Goal: Task Accomplishment & Management: Complete application form

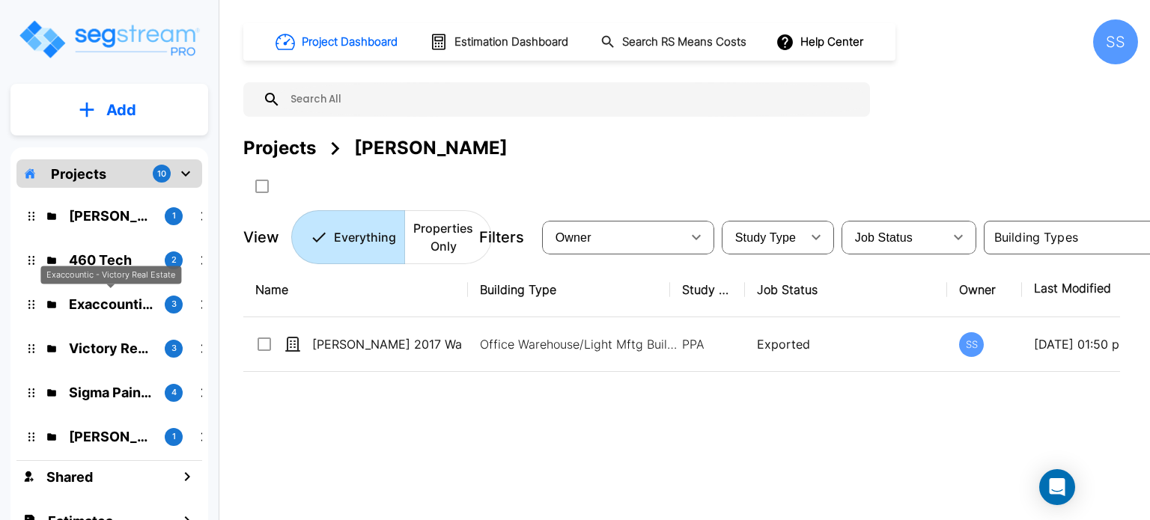
click at [118, 298] on p "Exaccountic - Victory Real Estate" at bounding box center [111, 304] width 84 height 20
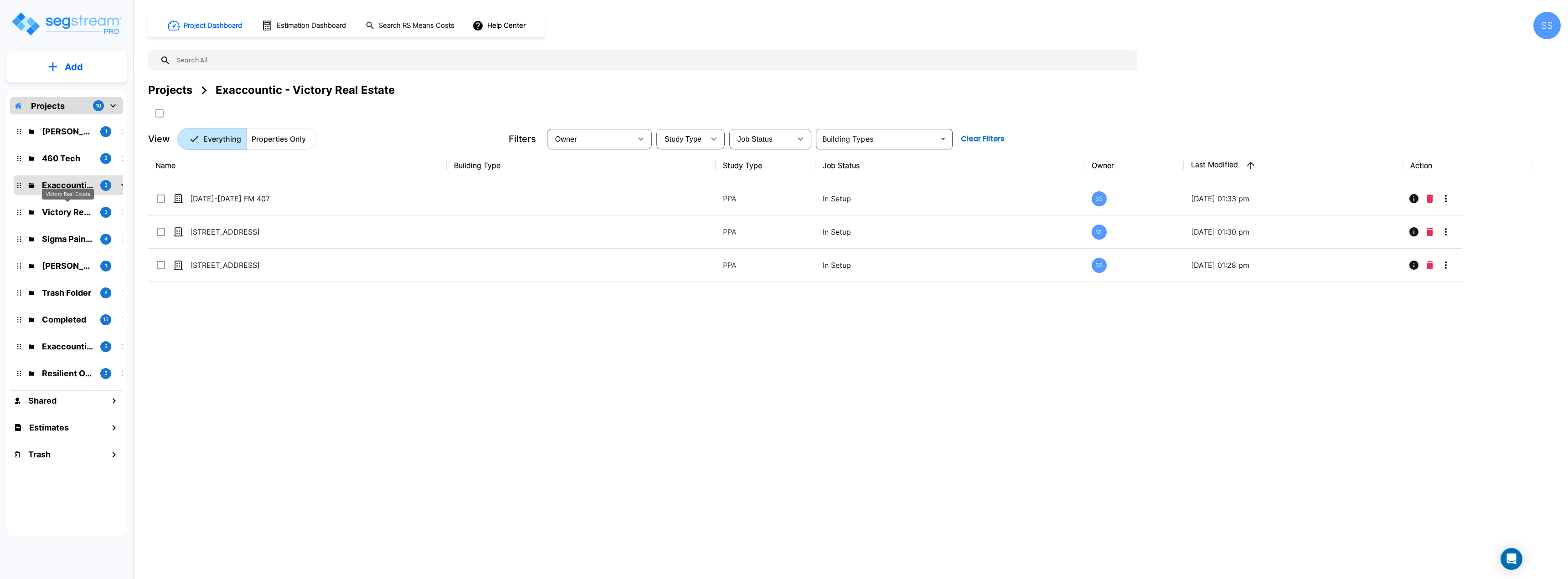
click at [55, 210] on p "Victory Real Estate" at bounding box center [68, 212] width 51 height 12
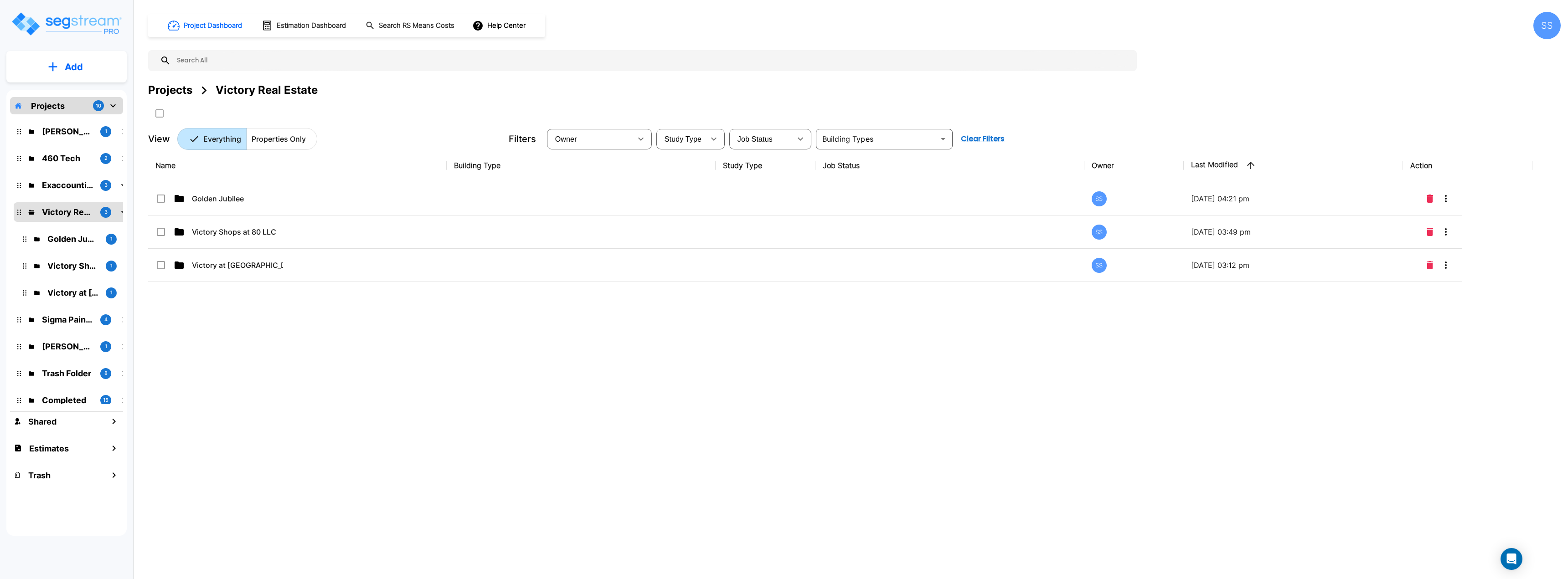
click at [457, 316] on div "Name Building Type Study Type Job Status Owner Last Modified Action Golden Jubi…" at bounding box center [840, 328] width 1384 height 359
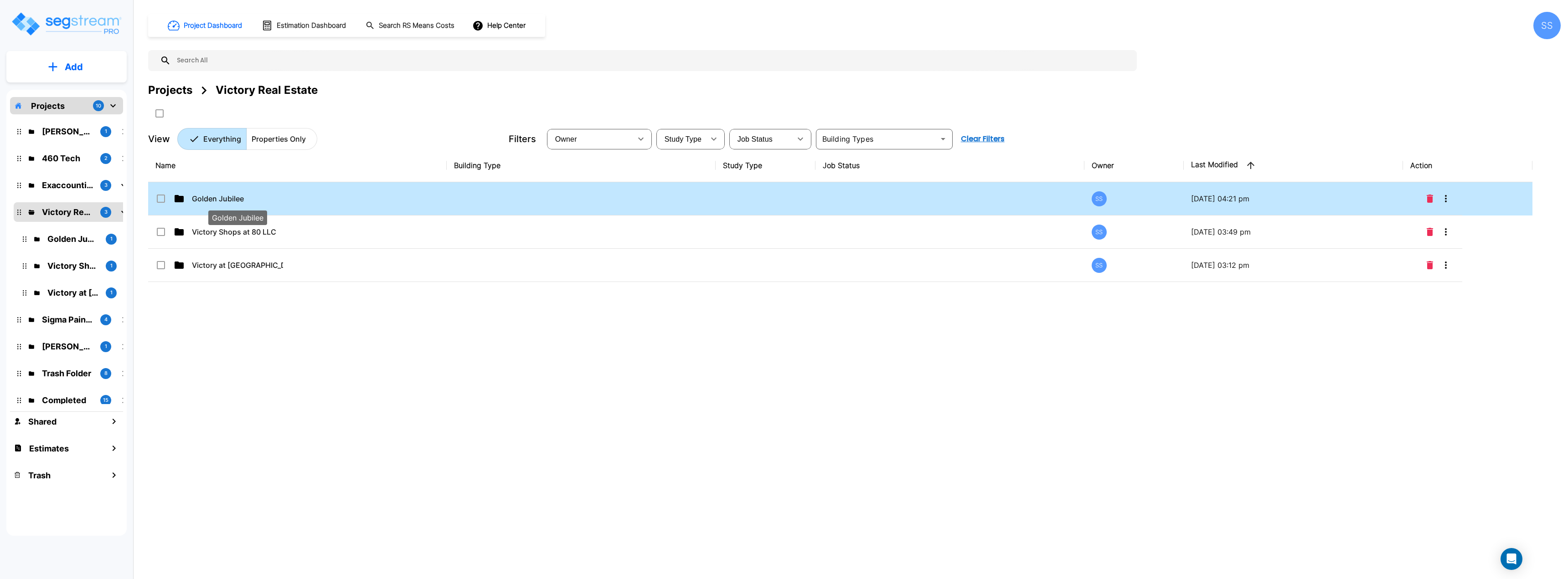
click at [211, 202] on p "Golden Jubilee" at bounding box center [237, 199] width 91 height 11
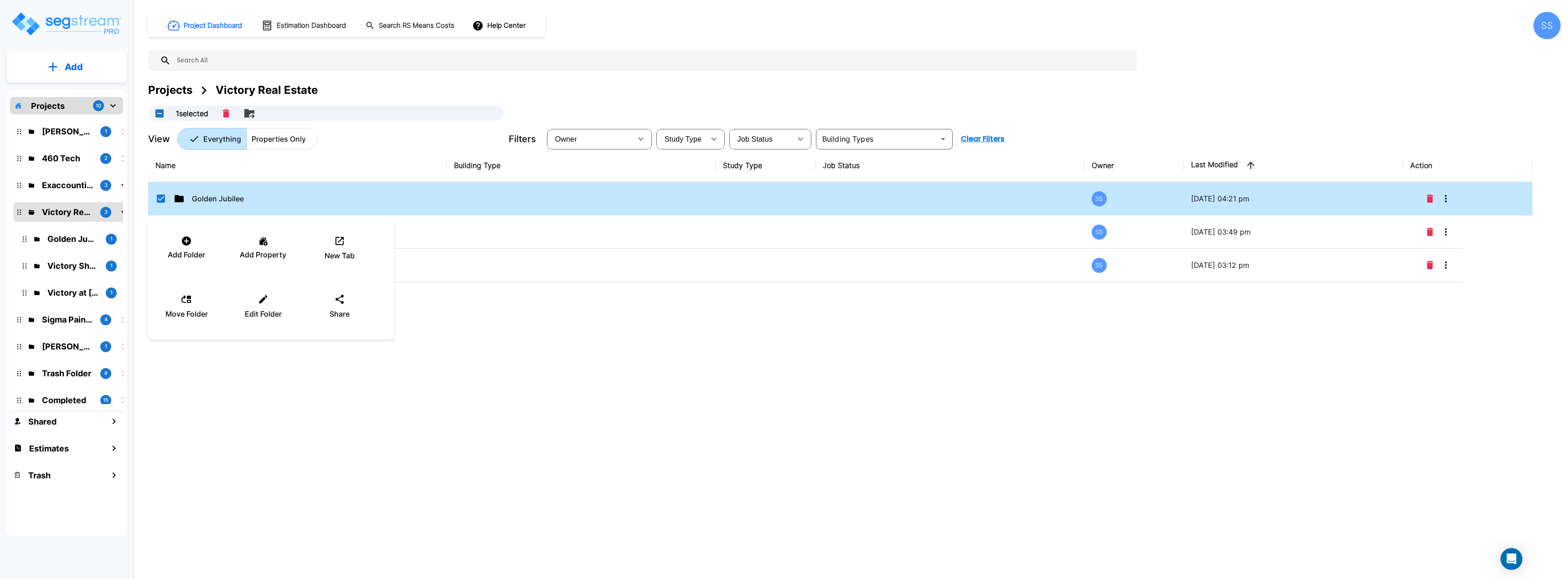
click at [565, 316] on div at bounding box center [784, 290] width 1568 height 579
click at [284, 200] on div "Golden Jubilee" at bounding box center [223, 199] width 137 height 11
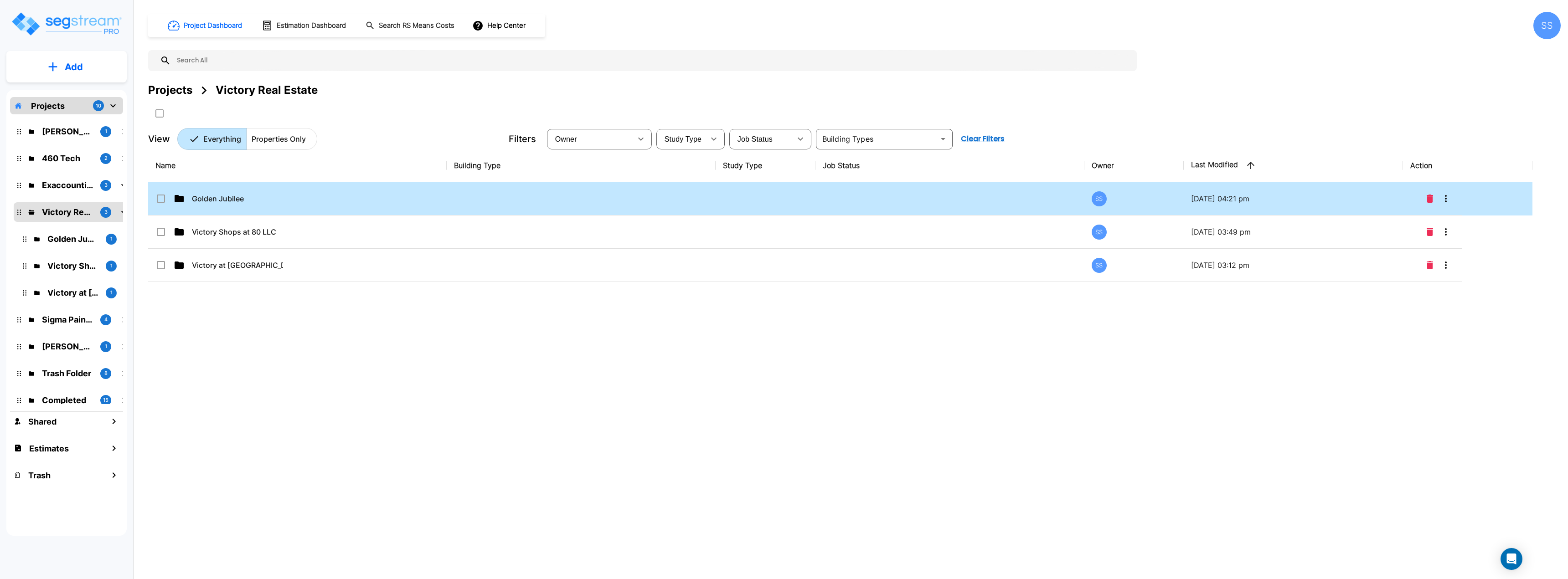
checkbox input "false"
click at [284, 200] on div "Golden Jubilee" at bounding box center [223, 199] width 137 height 11
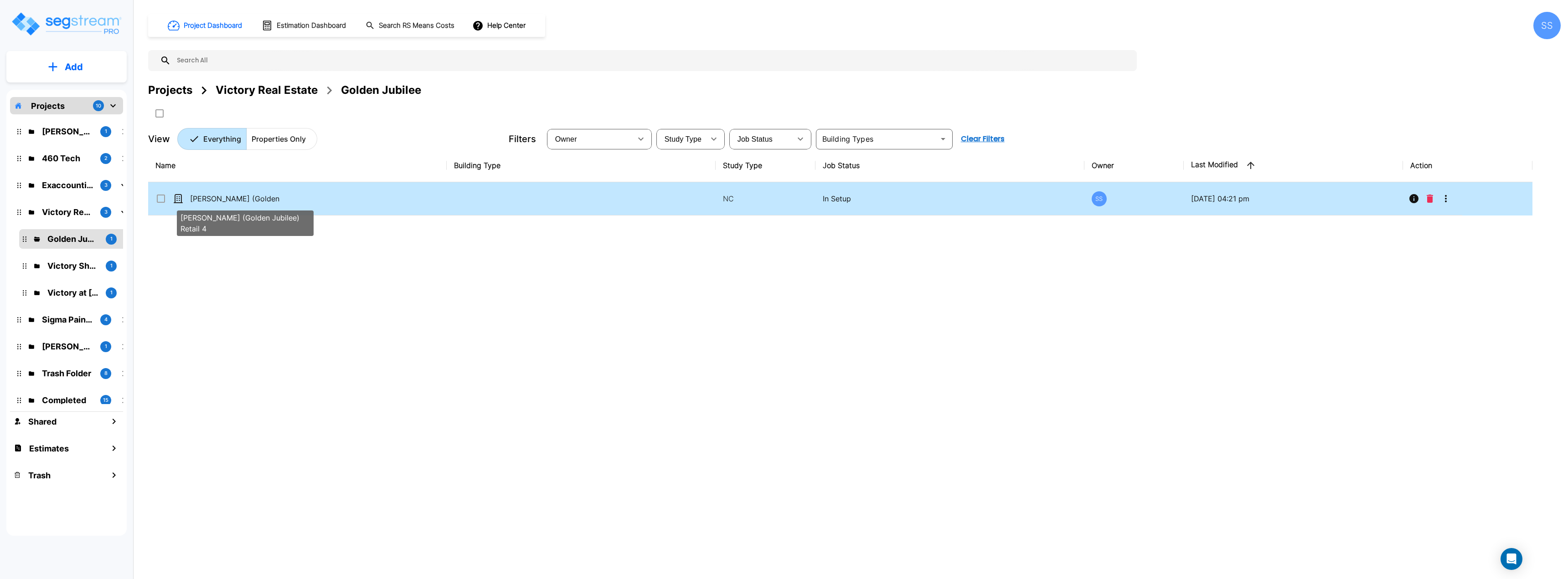
click at [254, 199] on p "[PERSON_NAME] (Golden Jubilee) Retail 4" at bounding box center [236, 199] width 91 height 11
checkbox input "true"
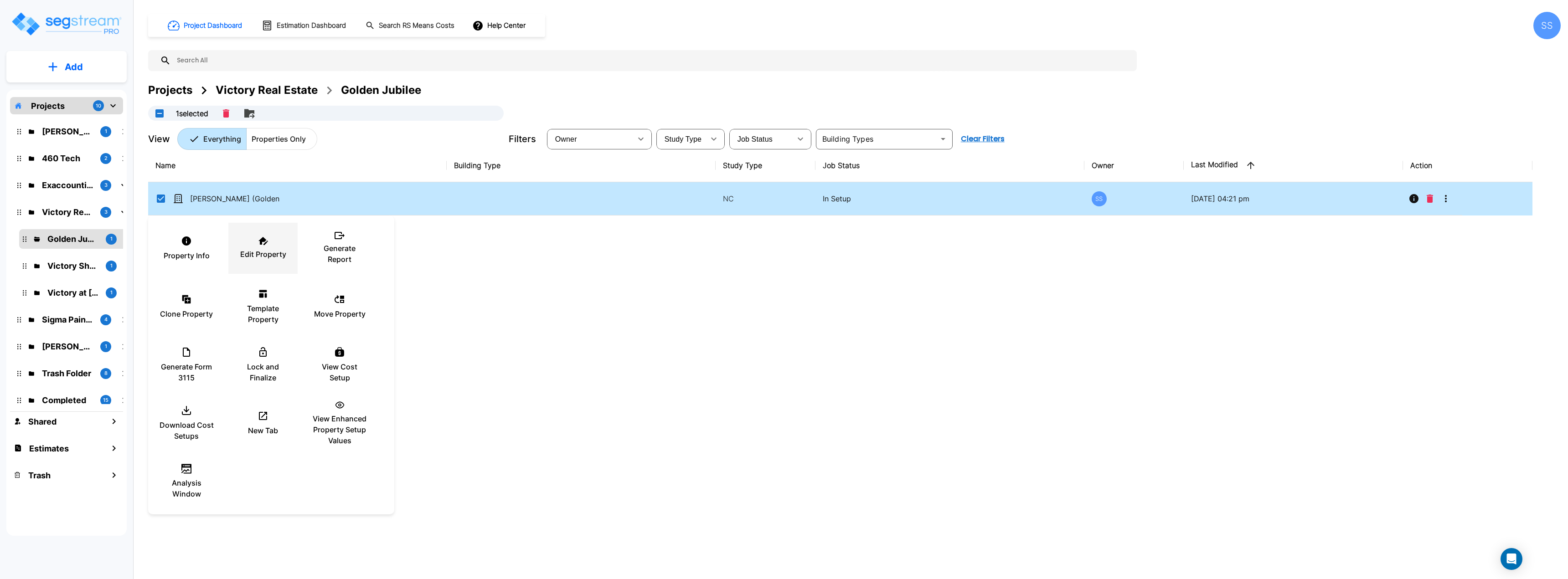
click at [275, 246] on div "Edit Property" at bounding box center [263, 248] width 55 height 46
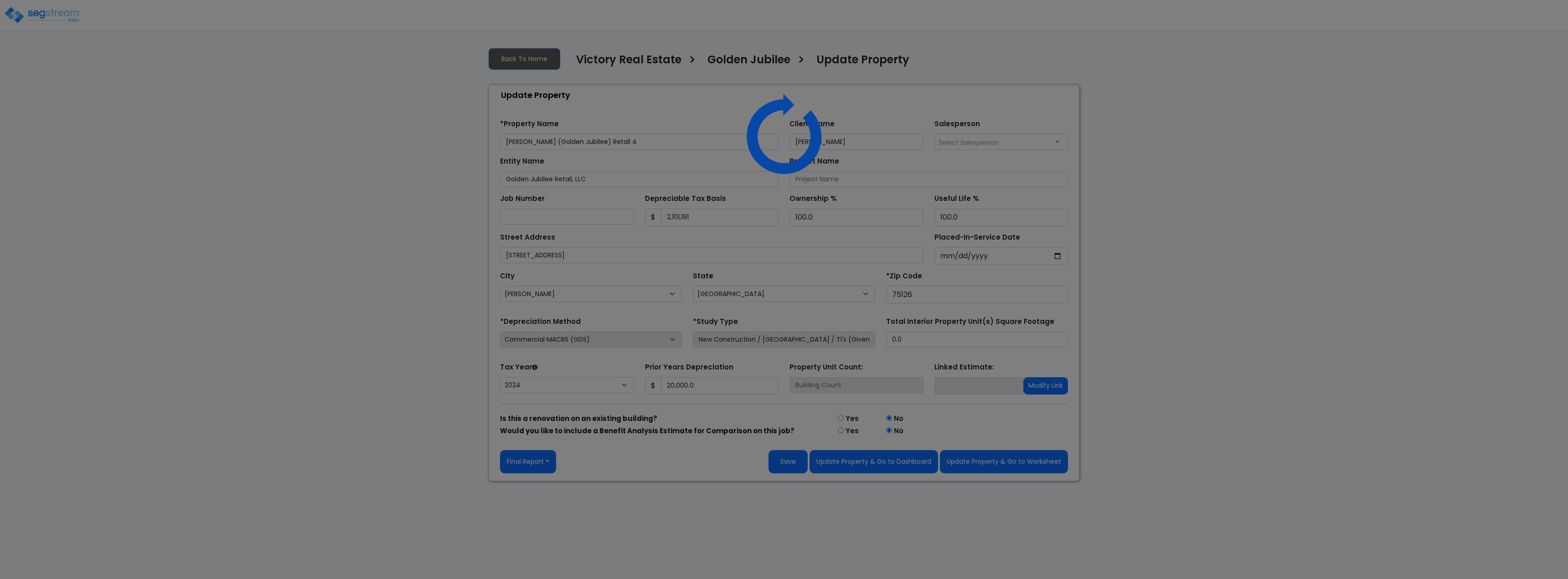
select select "[GEOGRAPHIC_DATA]"
select select "2024"
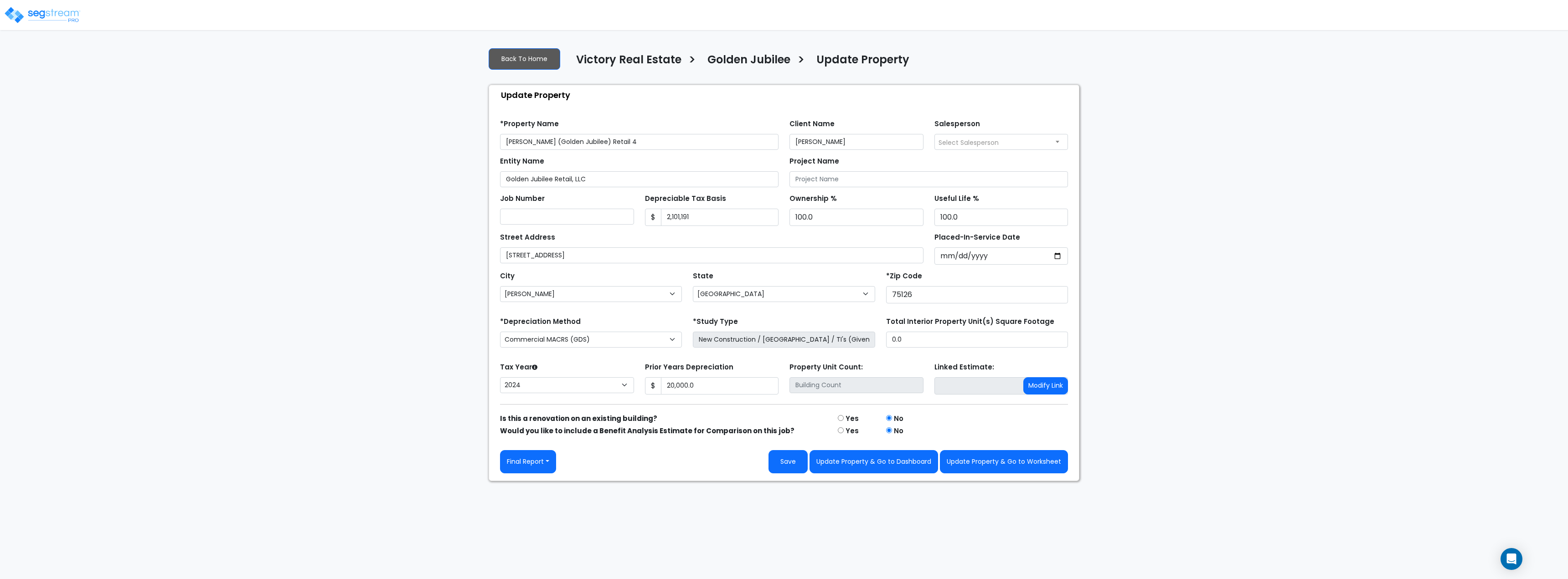
click at [430, 348] on div "We are Building your Property. So please grab a coffee and let us do the heavy …" at bounding box center [784, 260] width 1568 height 441
drag, startPoint x: 856, startPoint y: 454, endPoint x: 1010, endPoint y: 485, distance: 157.1
click at [1012, 481] on html "Notification x View All [PERSON_NAME] [PERSON_NAME] Notification" at bounding box center [784, 240] width 1568 height 481
click at [1008, 466] on button "Update Property & Go to Worksheet" at bounding box center [1004, 462] width 128 height 23
type input "20000"
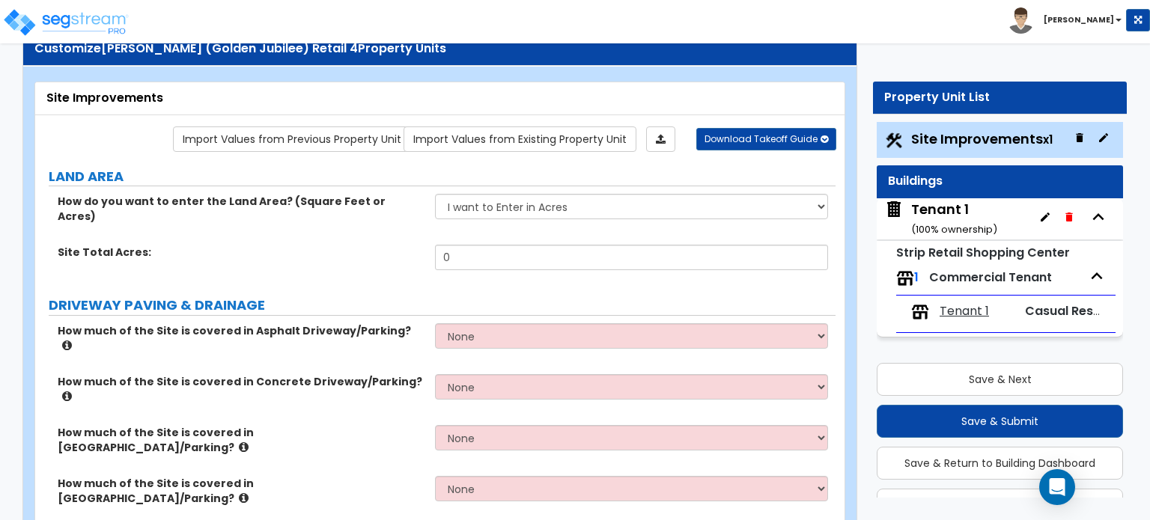
scroll to position [75, 0]
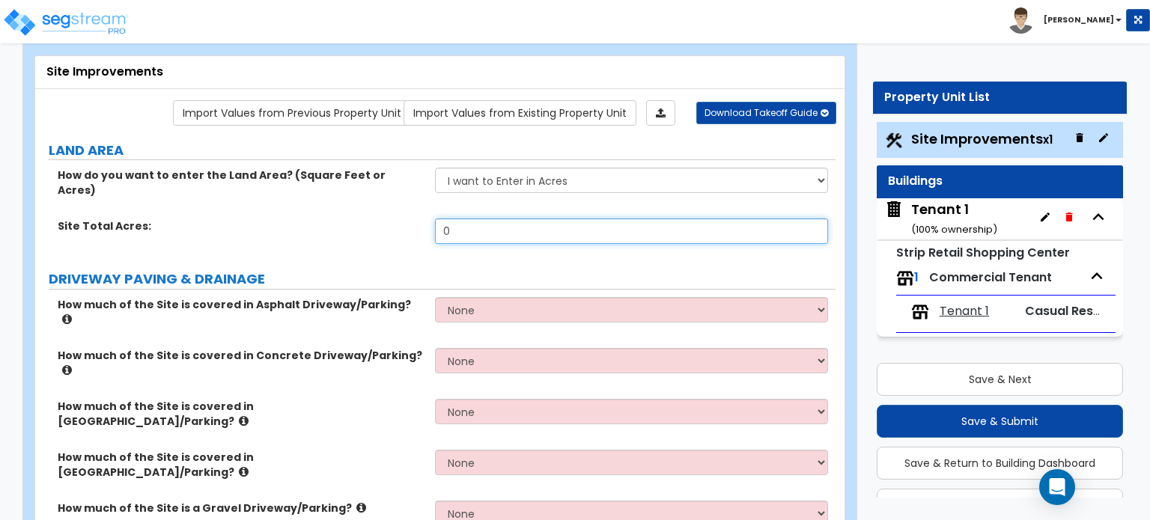
drag, startPoint x: 470, startPoint y: 217, endPoint x: 410, endPoint y: 218, distance: 59.9
click at [410, 219] on div "Site Total Acres: 0" at bounding box center [435, 237] width 801 height 36
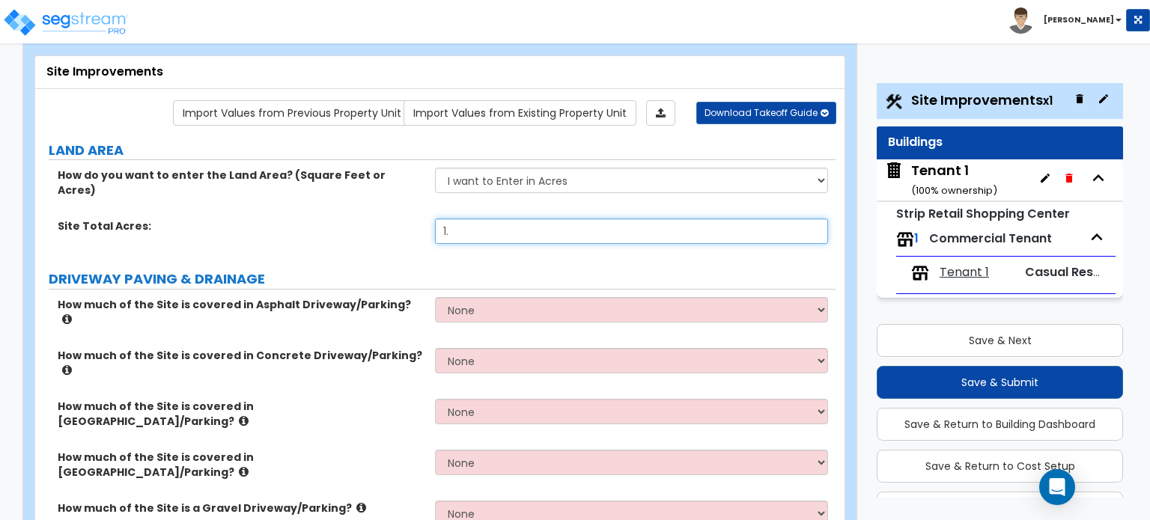
scroll to position [40, 0]
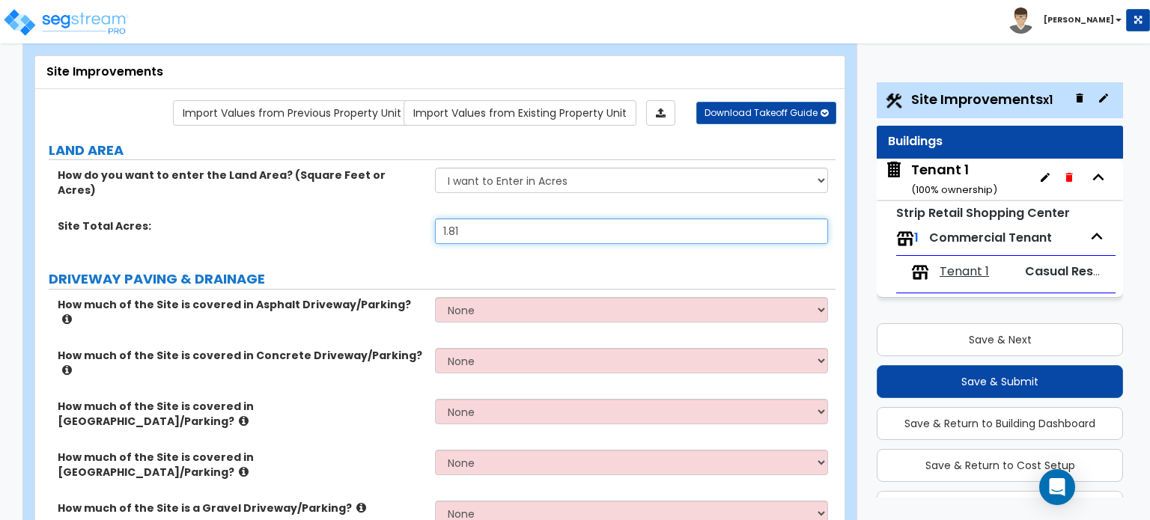
type input "1.81"
click at [371, 191] on div "How do you want to enter the Land Area? (Square Feet or Acres) I want to Enter …" at bounding box center [435, 193] width 801 height 51
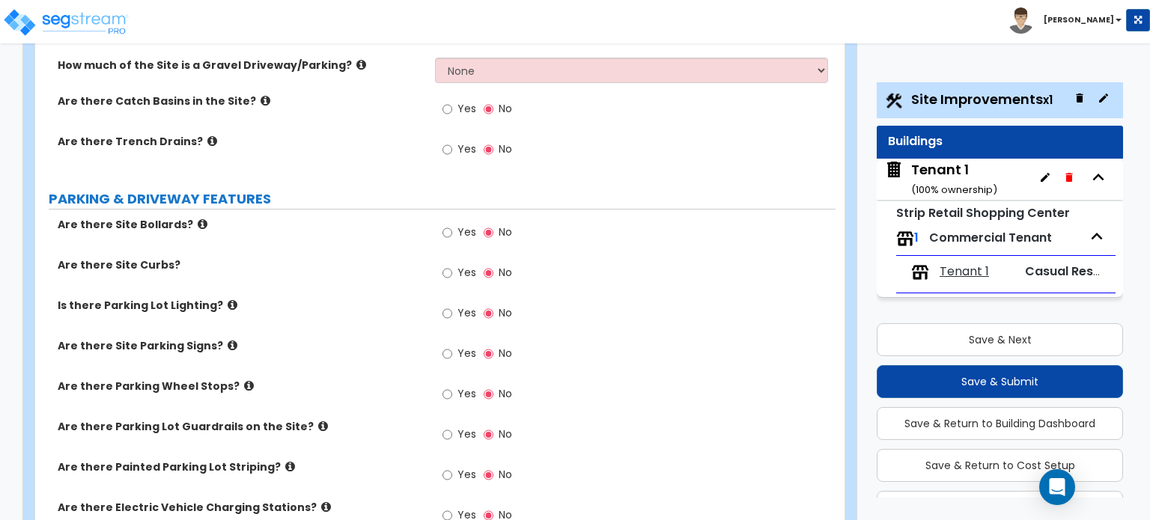
scroll to position [524, 0]
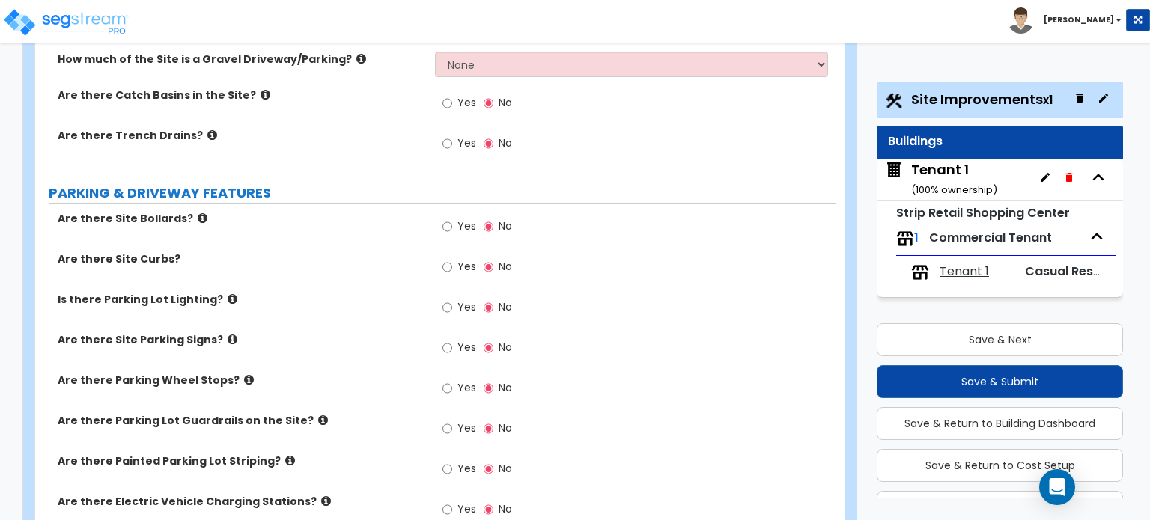
click at [442, 454] on div "Yes No" at bounding box center [477, 471] width 85 height 34
click at [443, 461] on input "Yes" at bounding box center [448, 469] width 10 height 16
radio input "true"
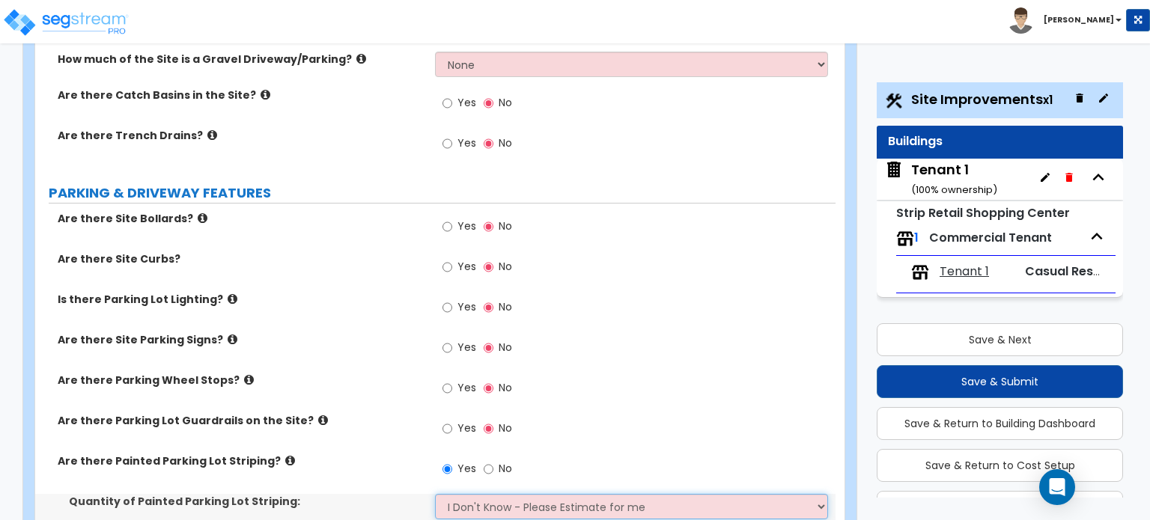
click at [517, 494] on select "I Don't Know - Please Estimate for me I Want to Enter the Number of Parking Spa…" at bounding box center [631, 506] width 392 height 25
select select "1"
click at [435, 494] on select "I Don't Know - Please Estimate for me I Want to Enter the Number of Parking Spa…" at bounding box center [631, 506] width 392 height 25
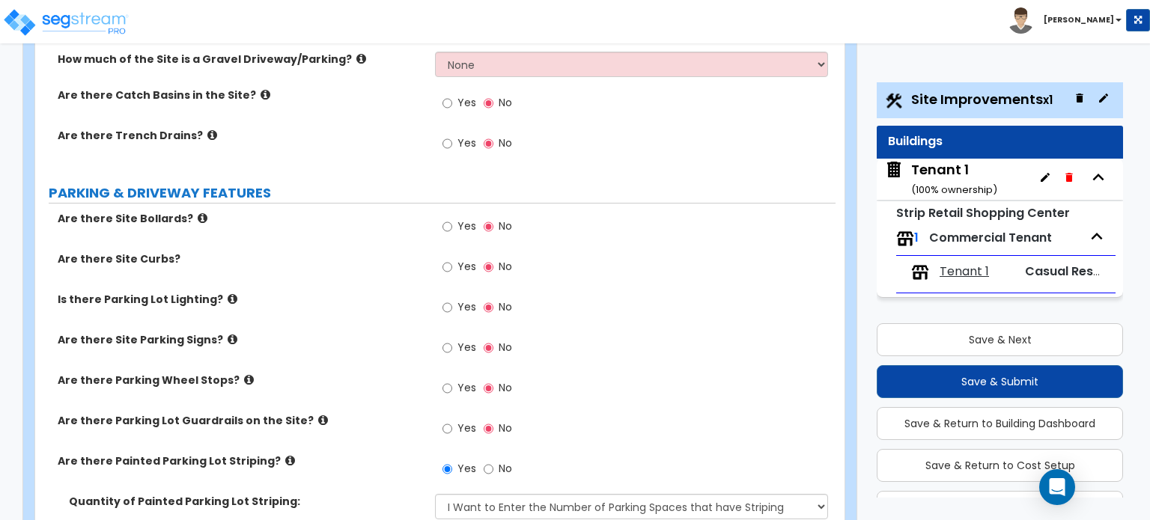
drag, startPoint x: 410, startPoint y: 464, endPoint x: 377, endPoint y: 457, distance: 33.6
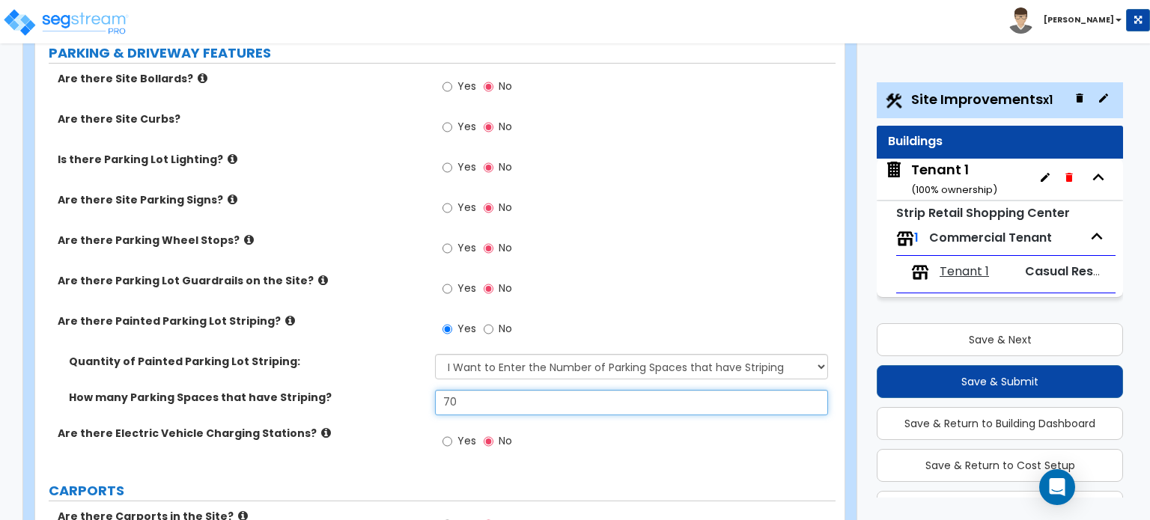
scroll to position [599, 0]
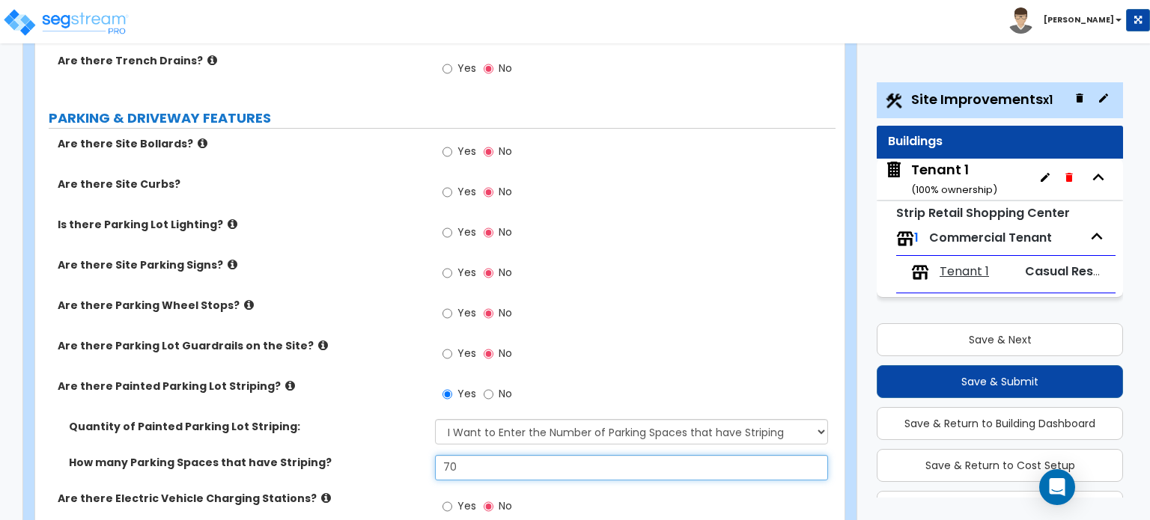
type input "70"
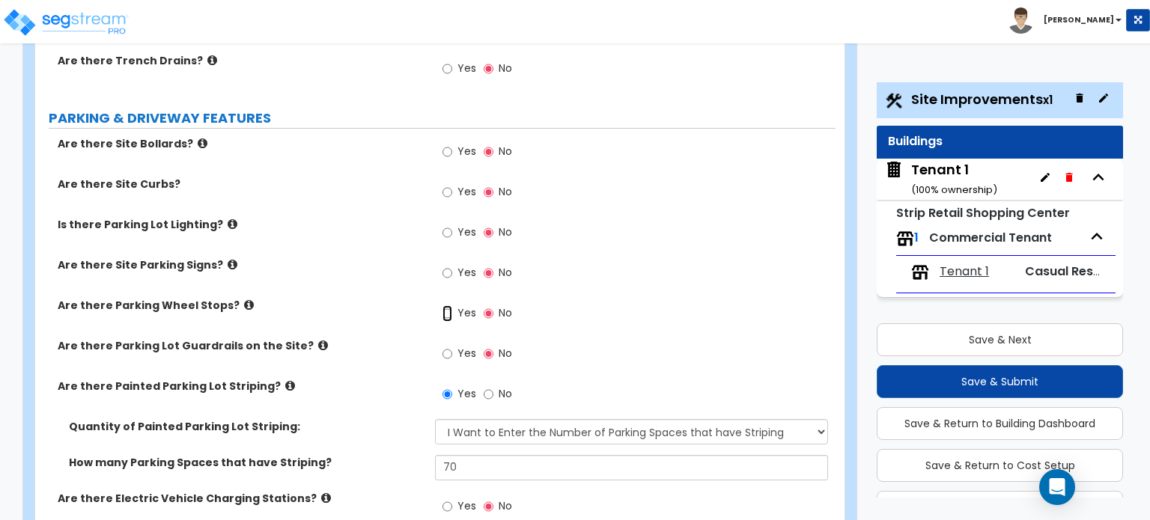
click at [446, 306] on input "Yes" at bounding box center [448, 314] width 10 height 16
radio input "true"
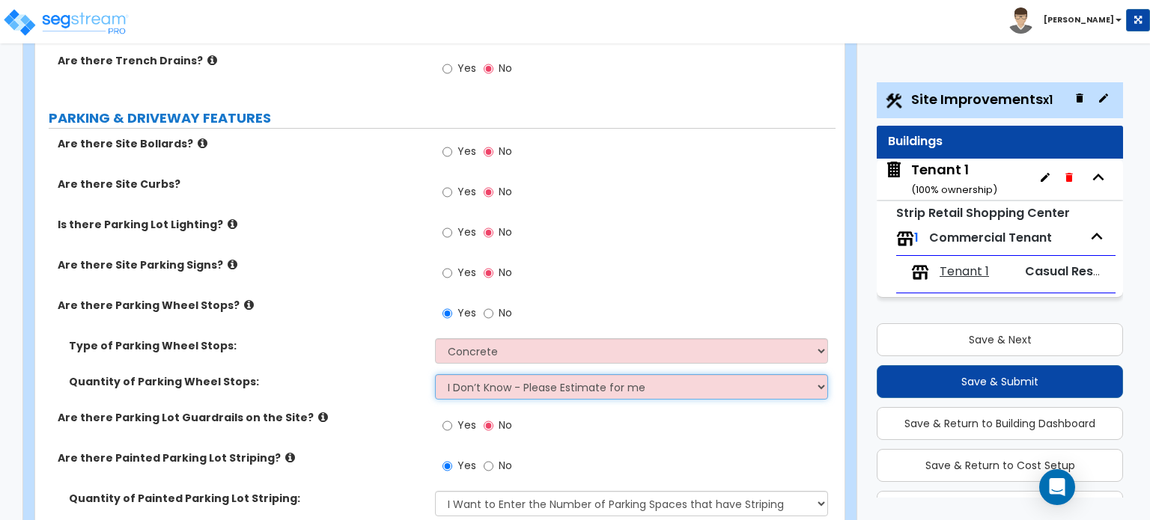
click at [480, 374] on select "I Don’t Know - Please Estimate for me I Want to Enter the Number of Wheel Stops" at bounding box center [631, 386] width 392 height 25
select select "1"
click at [435, 374] on select "I Don’t Know - Please Estimate for me I Want to Enter the Number of Wheel Stops" at bounding box center [631, 386] width 392 height 25
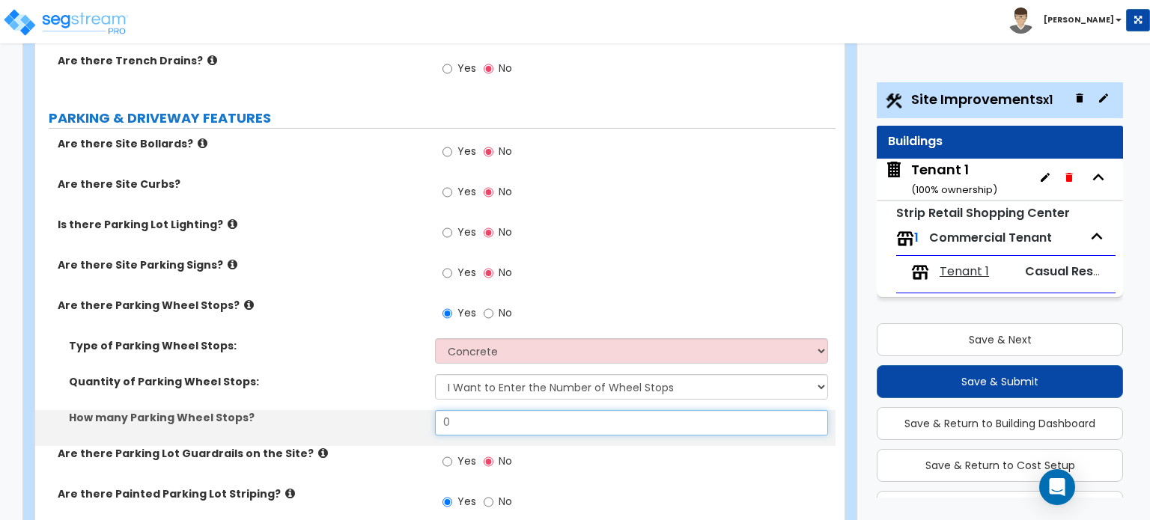
drag, startPoint x: 480, startPoint y: 338, endPoint x: 431, endPoint y: 341, distance: 49.5
click at [436, 410] on input "0" at bounding box center [631, 422] width 392 height 25
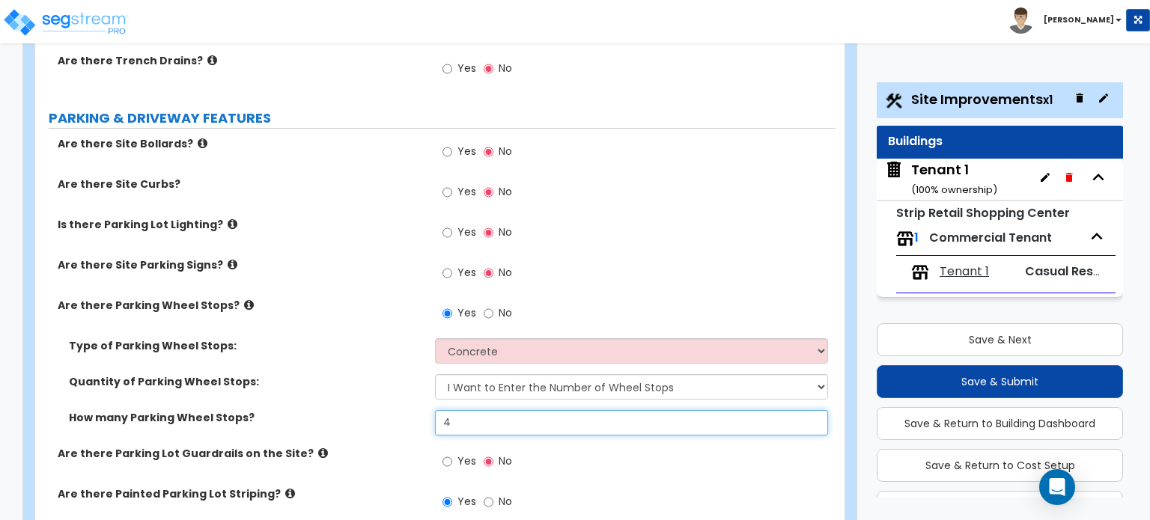
type input "4"
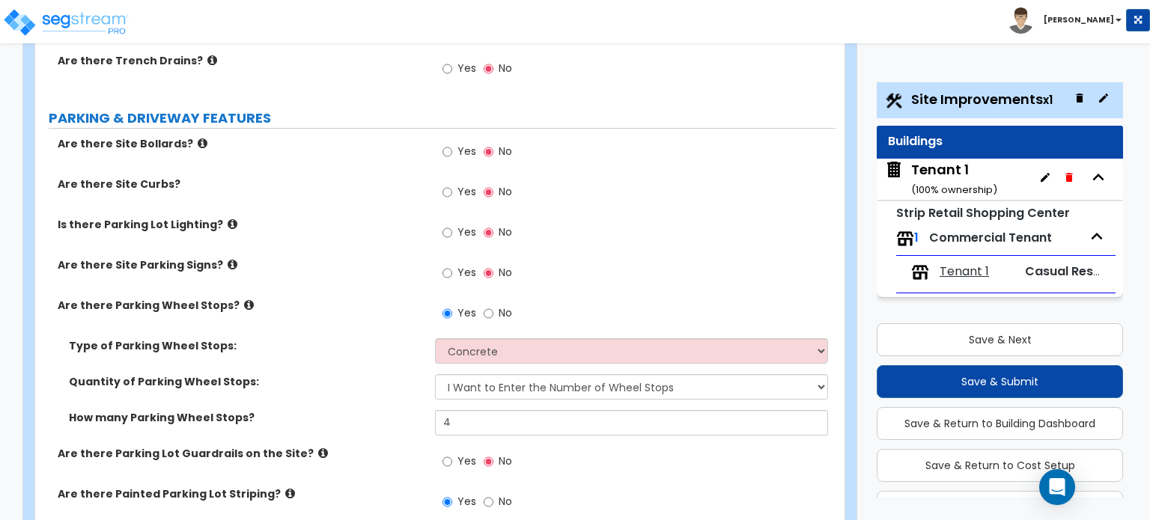
click at [662, 258] on div "Yes No" at bounding box center [635, 278] width 400 height 40
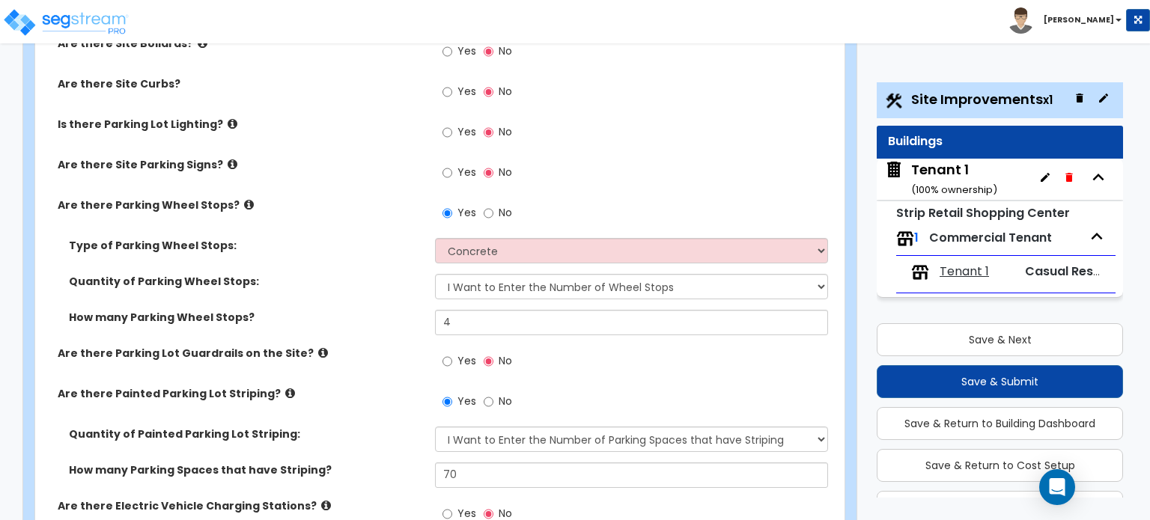
scroll to position [674, 0]
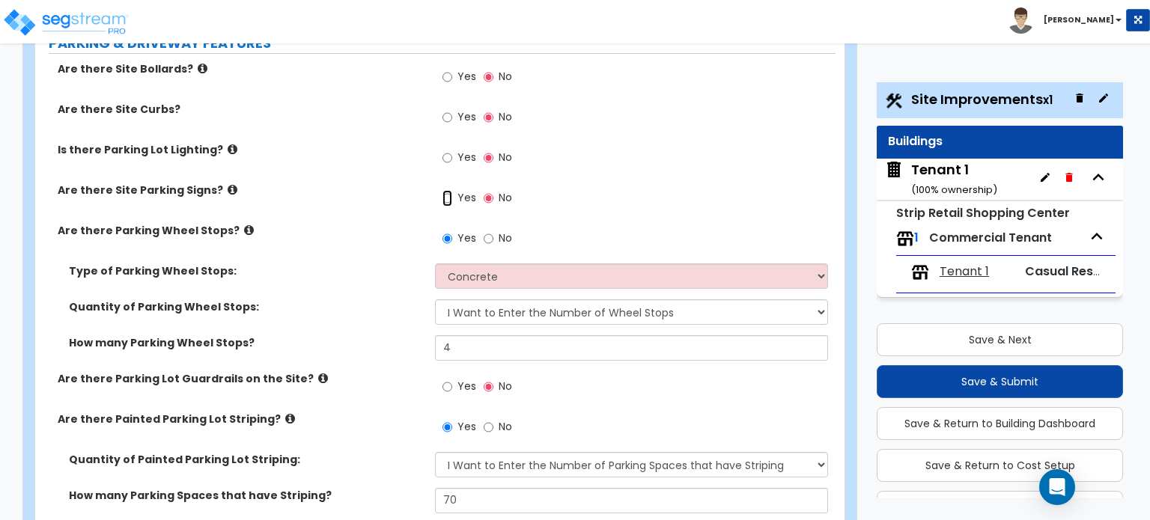
click at [450, 190] on input "Yes" at bounding box center [448, 198] width 10 height 16
radio input "true"
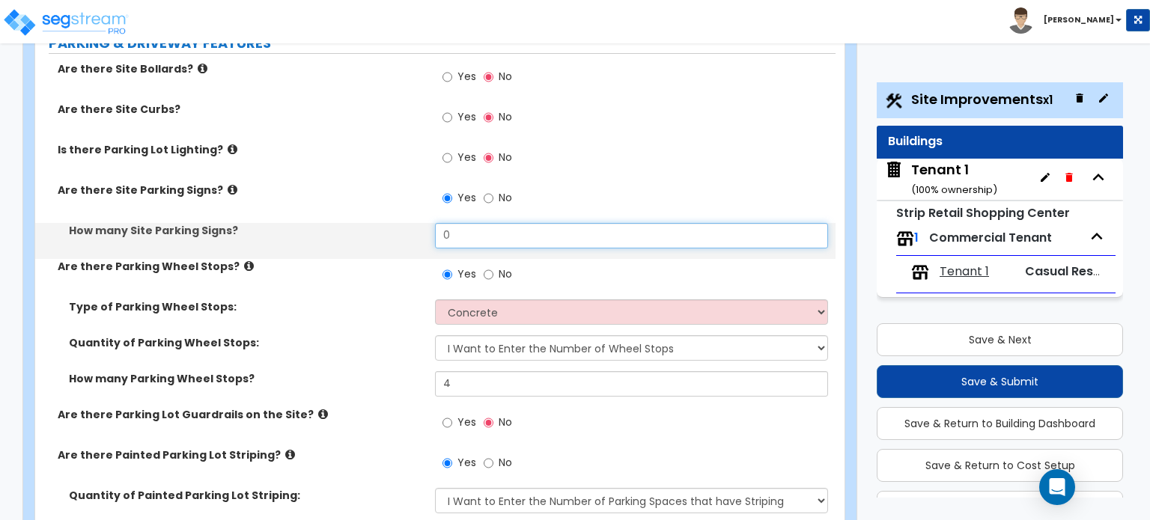
drag, startPoint x: 465, startPoint y: 160, endPoint x: 405, endPoint y: 167, distance: 60.4
click at [408, 223] on div "How many Site Parking Signs? 0" at bounding box center [435, 241] width 801 height 36
type input "4"
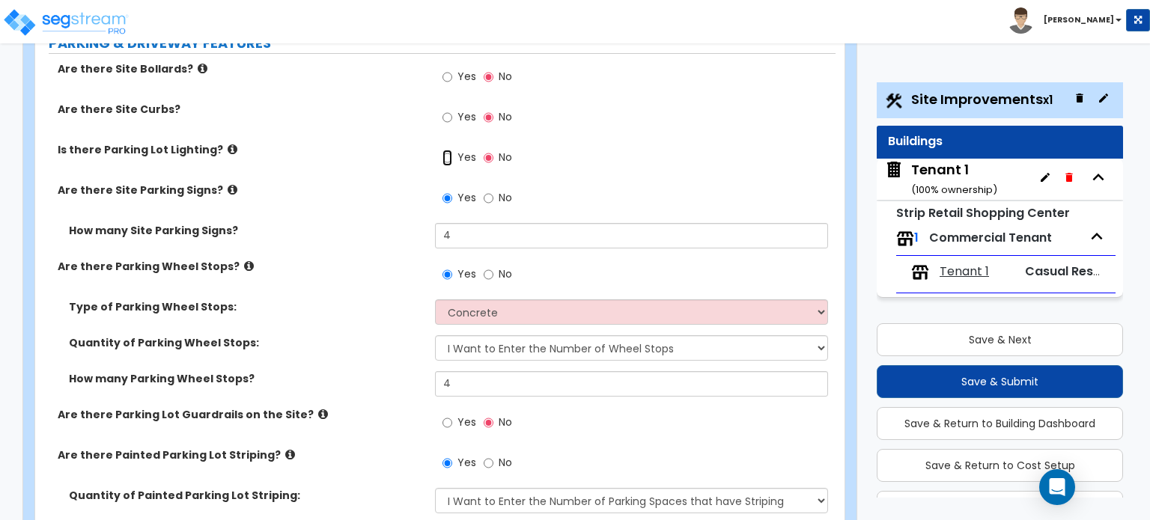
click at [447, 150] on input "Yes" at bounding box center [448, 158] width 10 height 16
radio input "true"
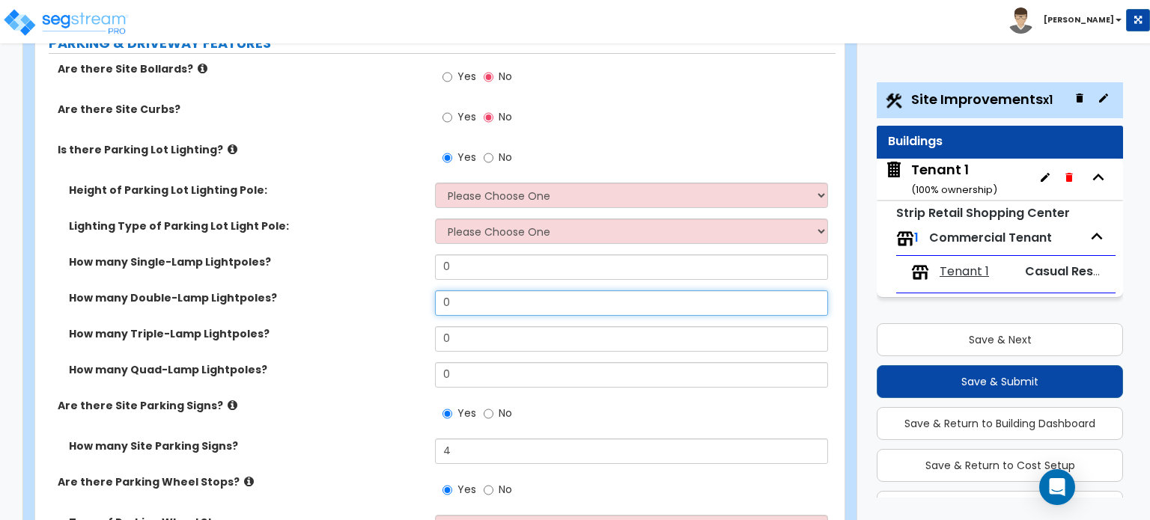
click at [471, 291] on input "0" at bounding box center [631, 303] width 392 height 25
drag, startPoint x: 471, startPoint y: 232, endPoint x: 429, endPoint y: 240, distance: 42.7
click at [429, 291] on div "How many Double-Lamp Lightpoles? 0" at bounding box center [435, 309] width 801 height 36
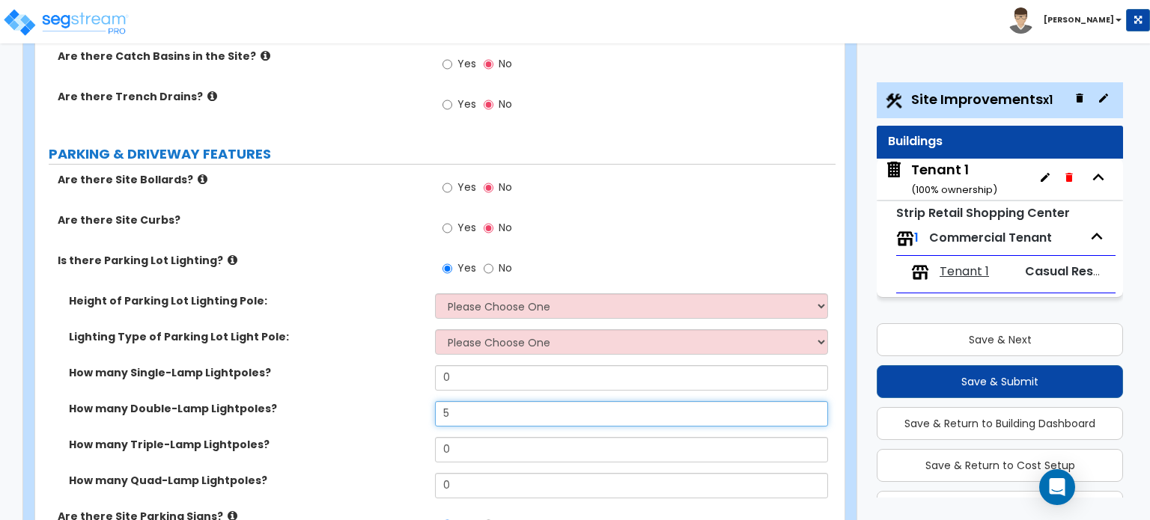
scroll to position [524, 0]
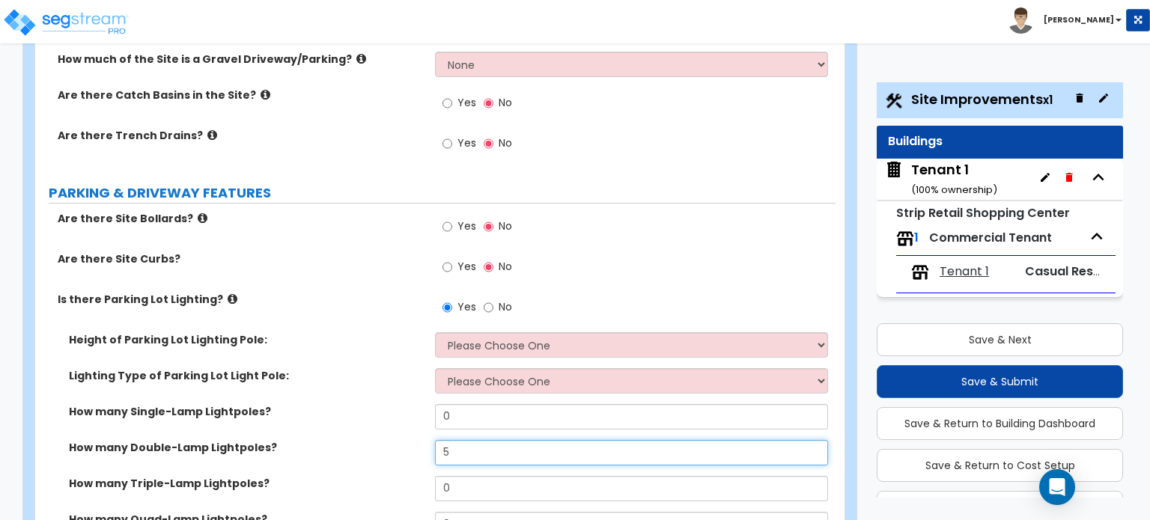
type input "5"
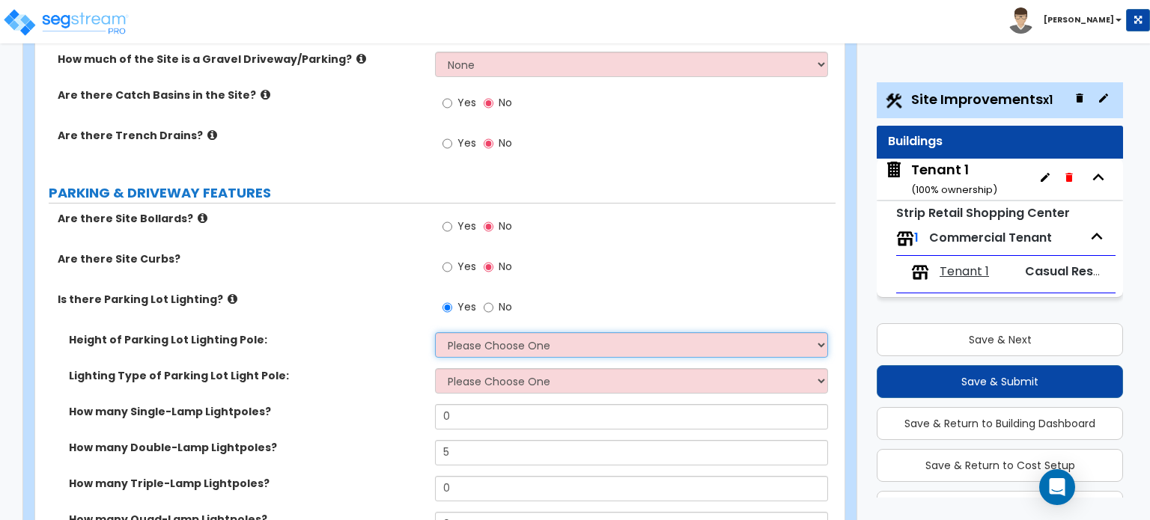
click at [482, 332] on select "Please Choose One 20' high 30' high 40' high" at bounding box center [631, 344] width 392 height 25
select select "2"
click at [435, 332] on select "Please Choose One 20' high 30' high 40' high" at bounding box center [631, 344] width 392 height 25
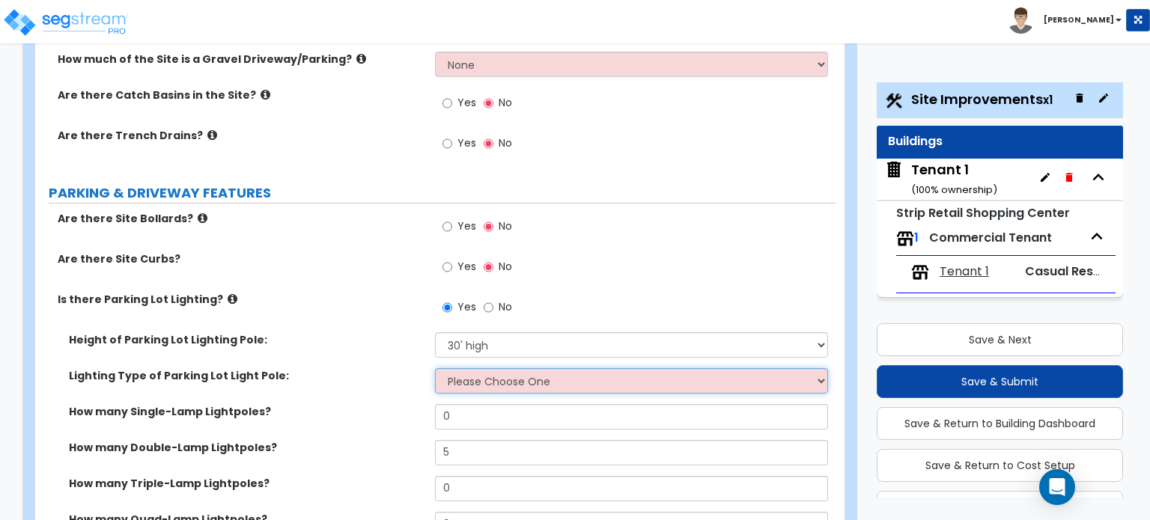
click at [500, 368] on select "Please Choose One LED Metal Halide High Pressure Sodium Please Choose for me" at bounding box center [631, 380] width 392 height 25
select select "1"
click at [435, 368] on select "Please Choose One LED Metal Halide High Pressure Sodium Please Choose for me" at bounding box center [631, 380] width 392 height 25
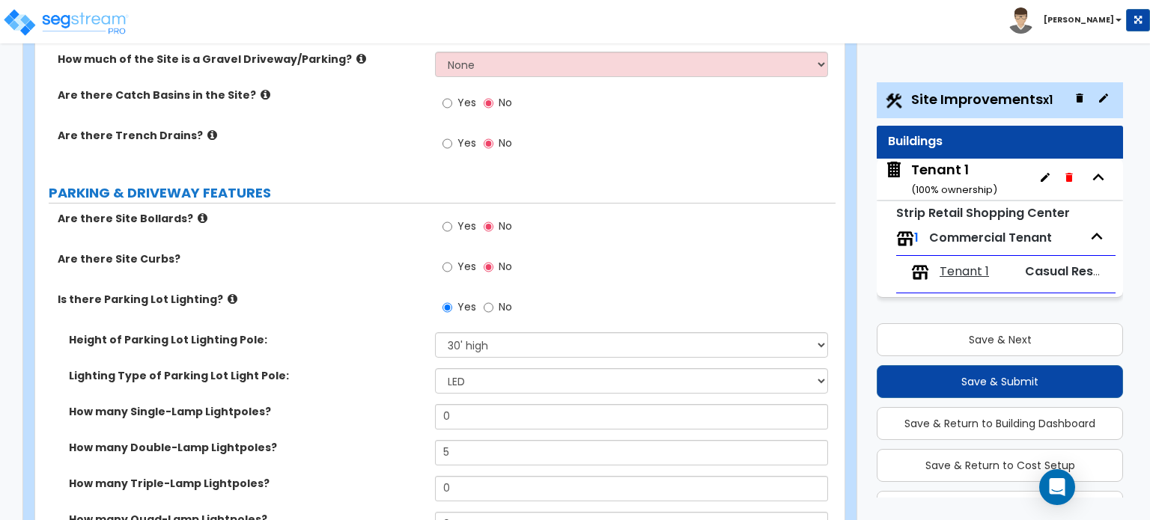
click at [365, 404] on label "How many Single-Lamp Lightpoles?" at bounding box center [246, 411] width 355 height 15
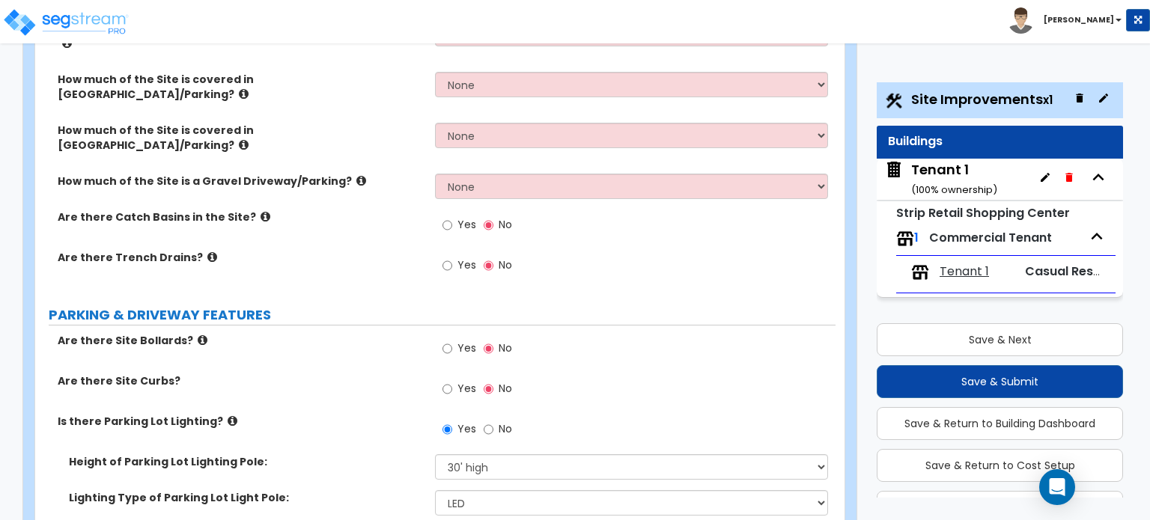
scroll to position [300, 0]
